Goal: Obtain resource: Obtain resource

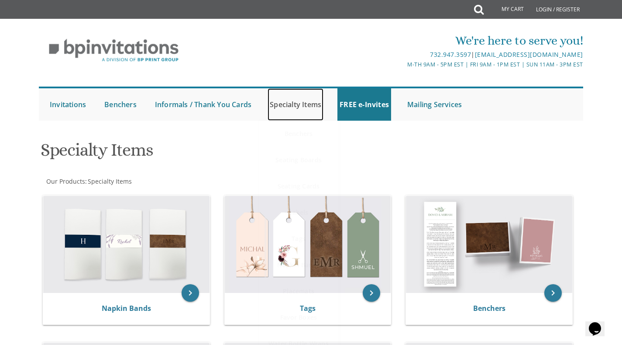
click at [305, 104] on link "Specialty Items" at bounding box center [296, 104] width 56 height 32
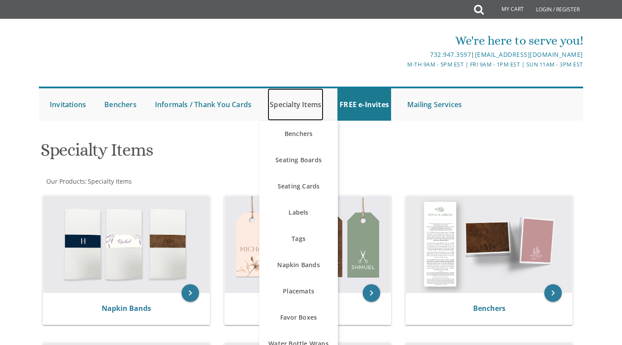
click at [302, 102] on link "Specialty Items" at bounding box center [296, 104] width 56 height 32
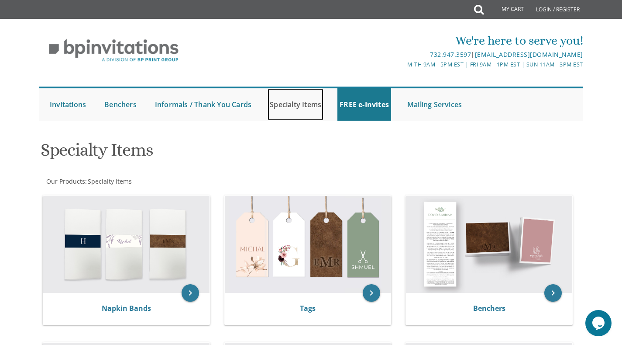
click at [296, 101] on link "Specialty Items" at bounding box center [296, 104] width 56 height 32
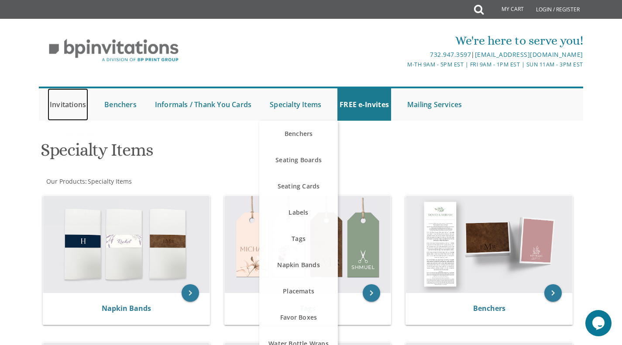
click at [63, 99] on link "Invitations" at bounding box center [68, 104] width 41 height 32
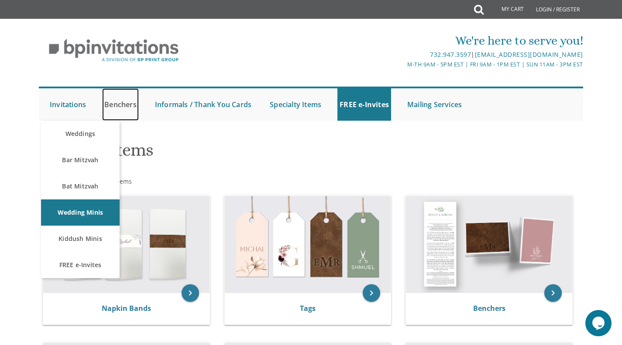
click at [125, 98] on link "Benchers" at bounding box center [120, 104] width 37 height 32
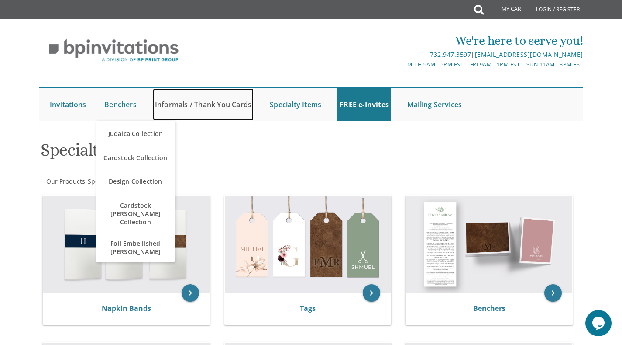
click at [173, 104] on link "Informals / Thank You Cards" at bounding box center [203, 104] width 101 height 32
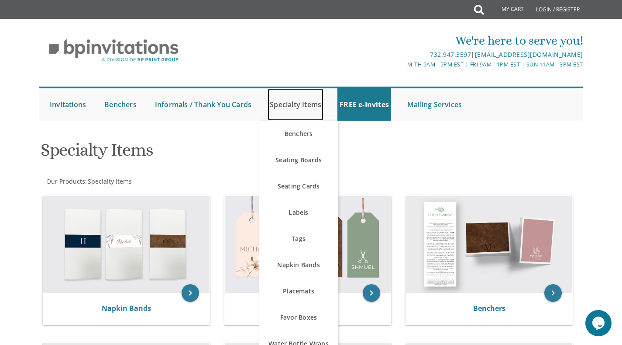
click at [292, 110] on link "Specialty Items" at bounding box center [296, 104] width 56 height 32
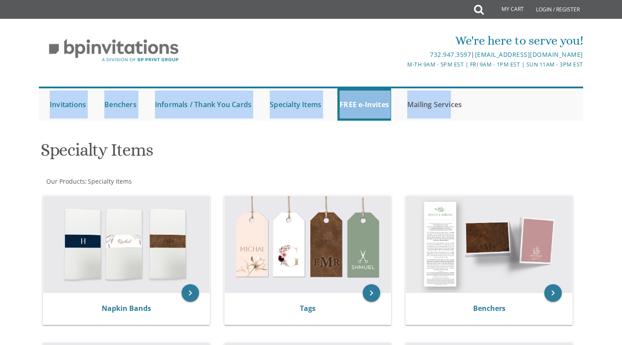
drag, startPoint x: 458, startPoint y: 94, endPoint x: 439, endPoint y: 109, distance: 24.4
click at [451, 100] on div "Submit Invitations Weddings Bar Mitzvah [DEMOGRAPHIC_DATA] Wedding Minis Kiddus…" at bounding box center [311, 103] width 546 height 43
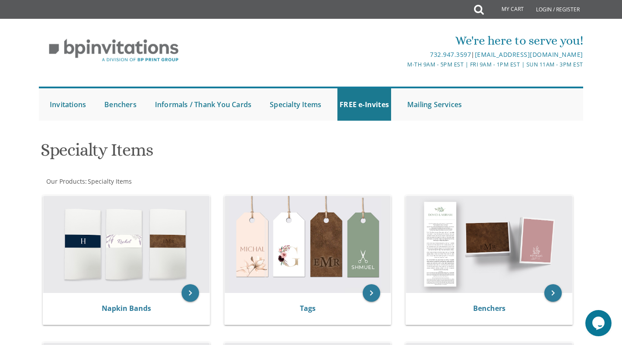
click at [442, 121] on div "Submit Invitations Weddings Bar Mitzvah [DEMOGRAPHIC_DATA] Wedding Minis Kiddus…" at bounding box center [311, 103] width 546 height 43
click at [431, 111] on link "Mailing Services" at bounding box center [434, 104] width 59 height 32
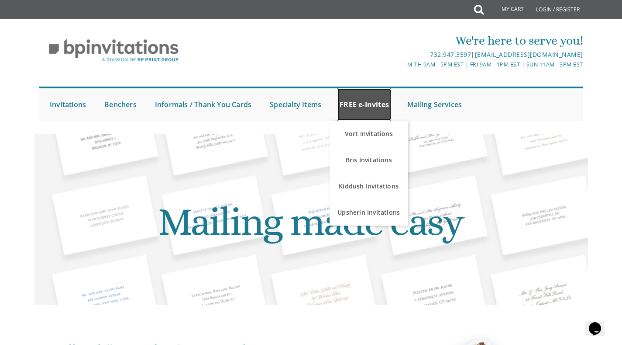
click at [358, 106] on link "FREE e-Invites" at bounding box center [365, 104] width 54 height 32
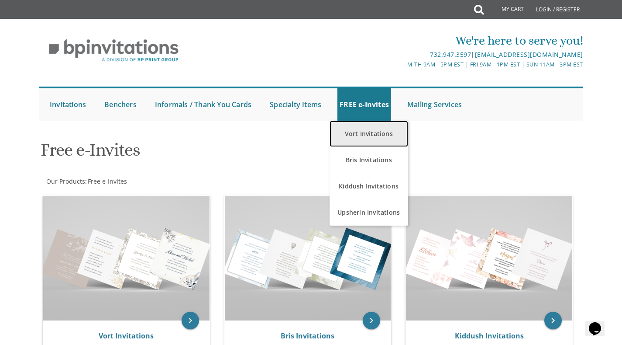
drag, startPoint x: 366, startPoint y: 128, endPoint x: 362, endPoint y: 129, distance: 4.8
click at [365, 128] on link "Vort Invitations" at bounding box center [369, 134] width 79 height 26
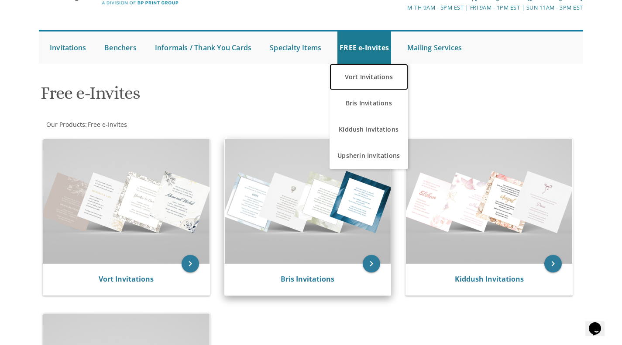
scroll to position [102, 0]
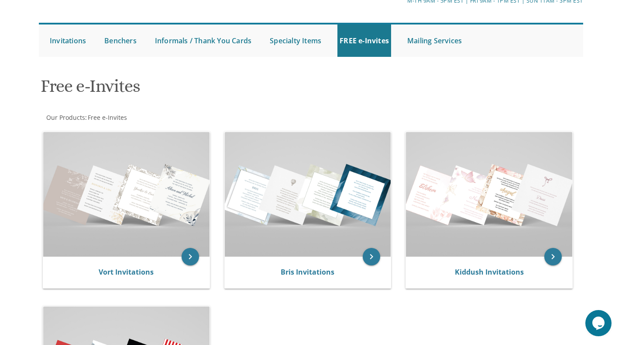
scroll to position [61, 0]
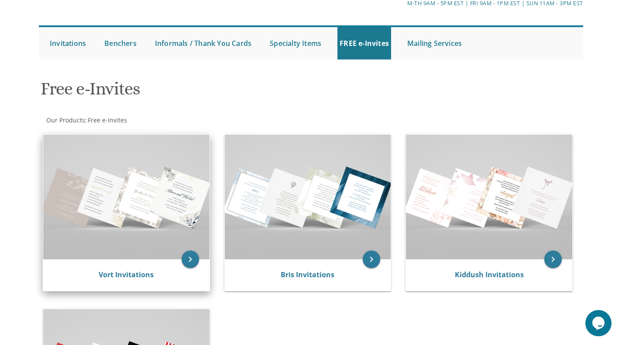
click at [160, 215] on img at bounding box center [126, 197] width 166 height 124
click at [157, 214] on img at bounding box center [126, 197] width 166 height 124
click at [156, 215] on img at bounding box center [126, 197] width 166 height 124
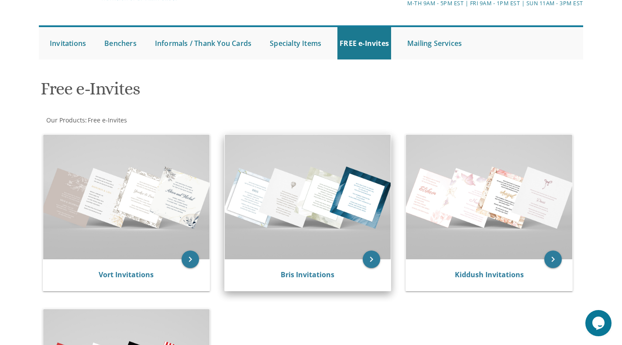
click at [375, 208] on img at bounding box center [308, 197] width 166 height 124
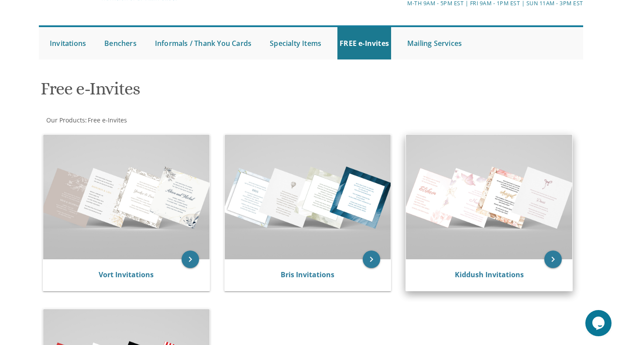
drag, startPoint x: 563, startPoint y: 177, endPoint x: 542, endPoint y: 183, distance: 22.1
click at [562, 178] on img at bounding box center [489, 197] width 166 height 124
click at [512, 192] on img at bounding box center [489, 197] width 166 height 124
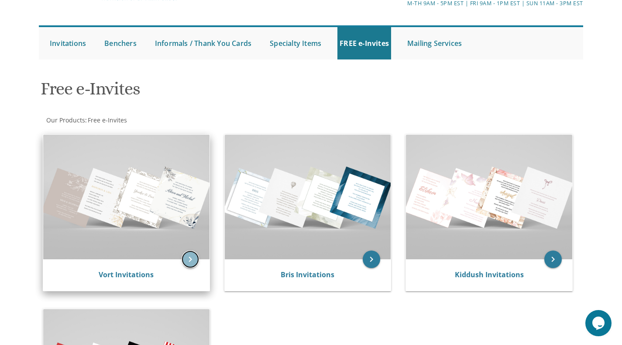
click at [190, 256] on icon "keyboard_arrow_right" at bounding box center [190, 258] width 17 height 17
click at [194, 255] on icon "keyboard_arrow_right" at bounding box center [190, 258] width 17 height 17
click at [190, 255] on icon "keyboard_arrow_right" at bounding box center [190, 258] width 17 height 17
click at [188, 255] on icon "keyboard_arrow_right" at bounding box center [190, 258] width 17 height 17
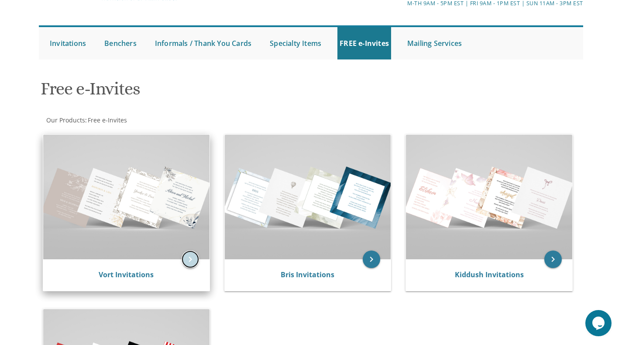
click at [188, 255] on icon "keyboard_arrow_right" at bounding box center [190, 258] width 17 height 17
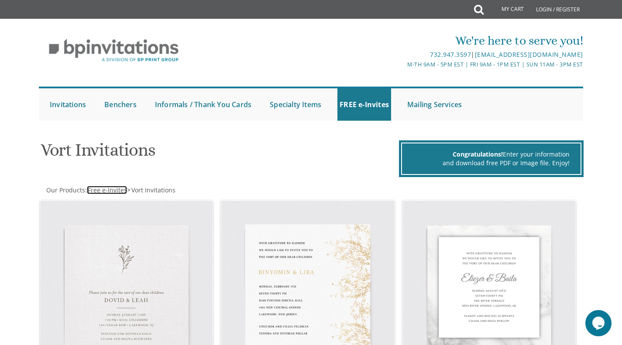
click at [113, 192] on span "Free e-Invites" at bounding box center [107, 190] width 39 height 8
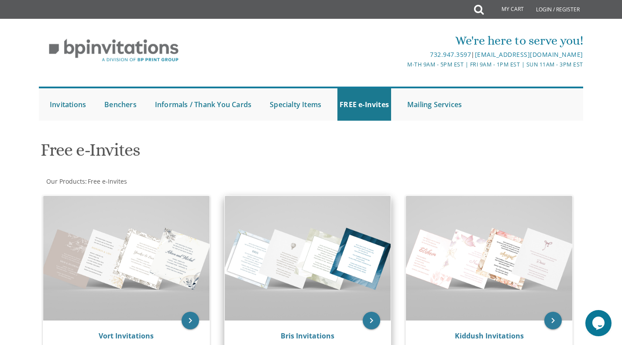
scroll to position [102, 0]
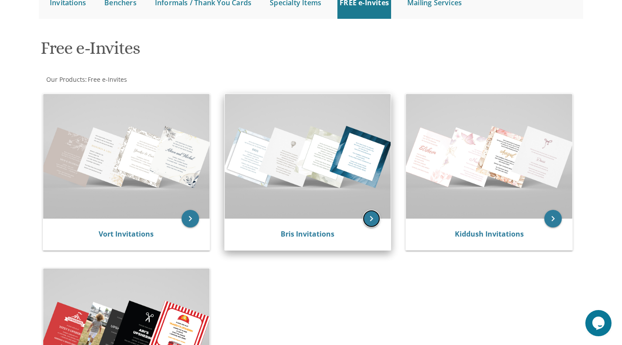
click at [366, 222] on icon "keyboard_arrow_right" at bounding box center [371, 218] width 17 height 17
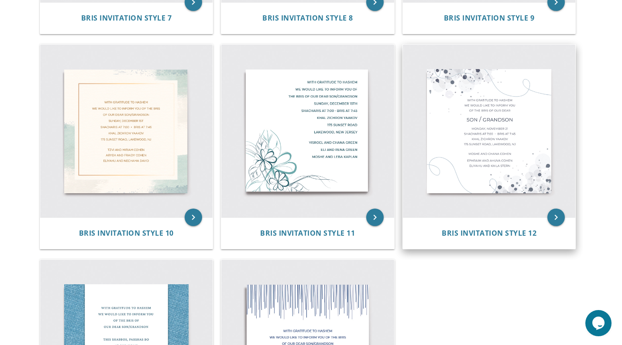
scroll to position [791, 0]
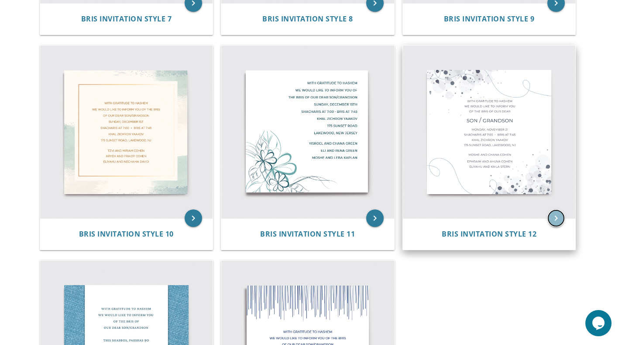
click at [557, 220] on icon "keyboard_arrow_right" at bounding box center [556, 217] width 17 height 17
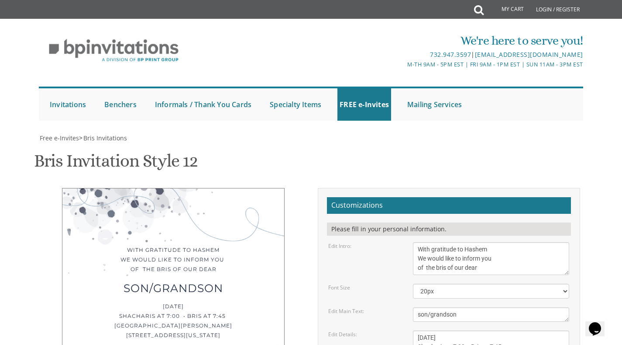
scroll to position [102, 0]
drag, startPoint x: 500, startPoint y: 165, endPoint x: 459, endPoint y: 158, distance: 40.9
click at [459, 242] on textarea "With gratitude to Hashem We would like to inform you of the bris of our dear" at bounding box center [491, 258] width 156 height 33
click at [496, 242] on textarea "With gratitude to Hashem We would like to inform you of the bris of our dear" at bounding box center [491, 258] width 156 height 33
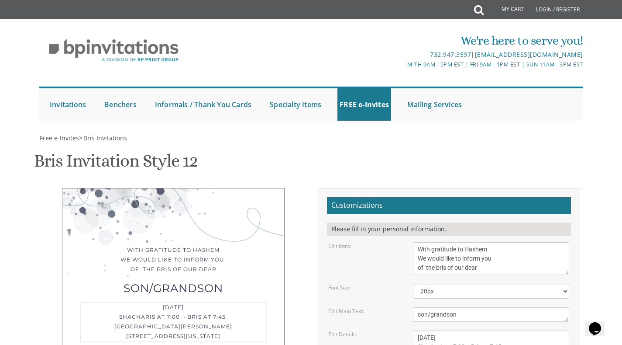
drag, startPoint x: 539, startPoint y: 161, endPoint x: 380, endPoint y: 151, distance: 159.3
click at [380, 330] on div "Edit Details: [DATE] Shacharis at 7:00 • Bris at 7:45 [GEOGRAPHIC_DATA][PERSON_…" at bounding box center [449, 351] width 254 height 42
type textarea "[DATE] Shacharis at 7:00 • Bris at 7:45 jjjjjjjjjjjjjjjjjjjjjjjjjjjjjjjjjjjjjjj…"
